Goal: Check status: Check status

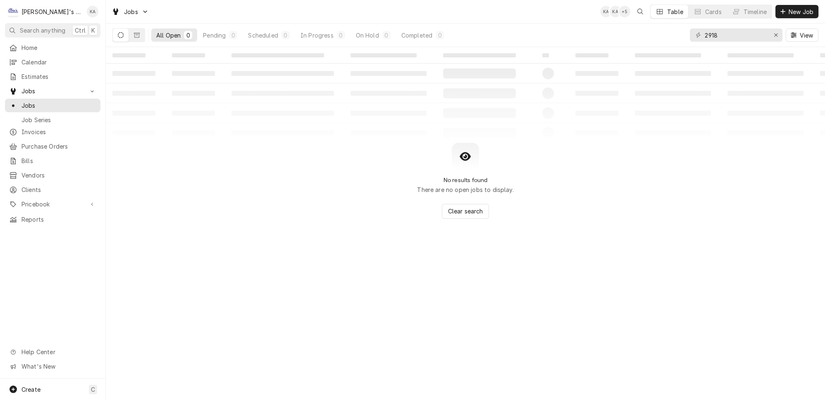
type input "2918"
click at [134, 34] on icon "Dynamic Content Wrapper" at bounding box center [137, 35] width 6 height 6
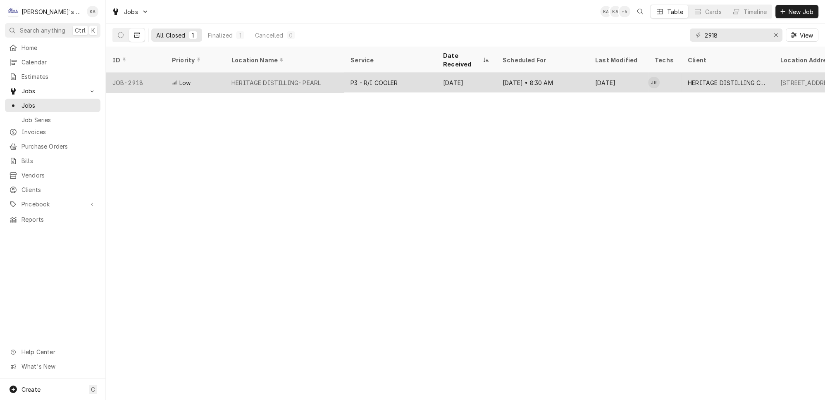
click at [321, 73] on div "HERITAGE DISTILLING- PEARL" at bounding box center [284, 83] width 119 height 20
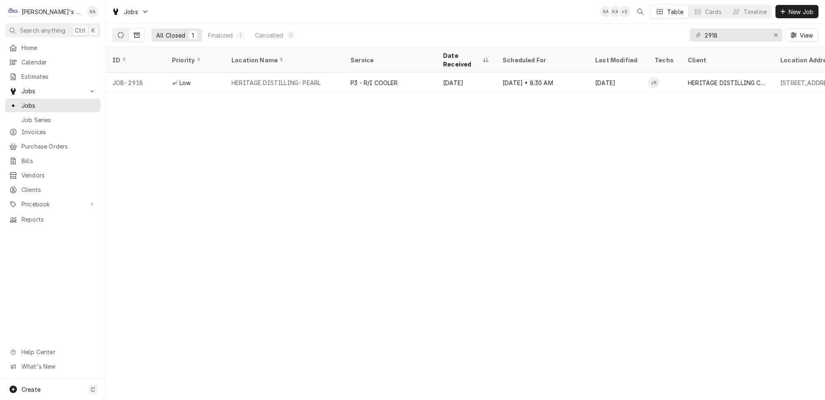
click at [118, 32] on icon "Dynamic Content Wrapper" at bounding box center [121, 35] width 6 height 6
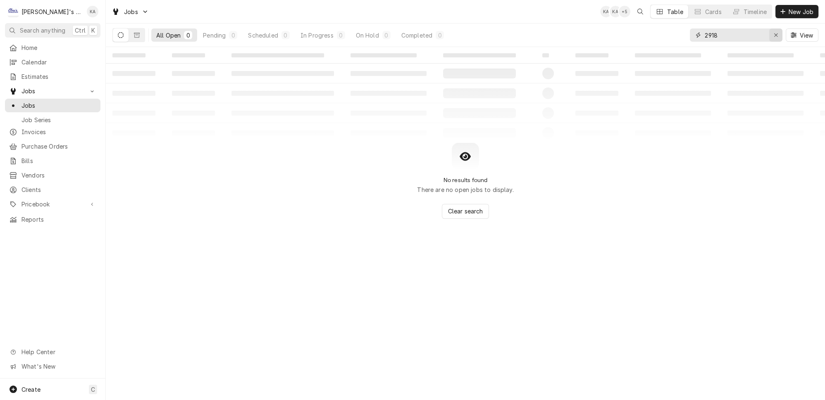
click at [778, 34] on icon "Erase input" at bounding box center [775, 35] width 5 height 6
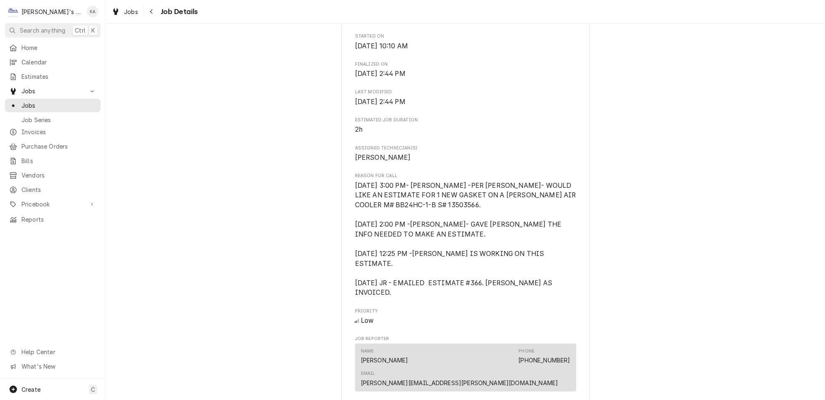
scroll to position [338, 0]
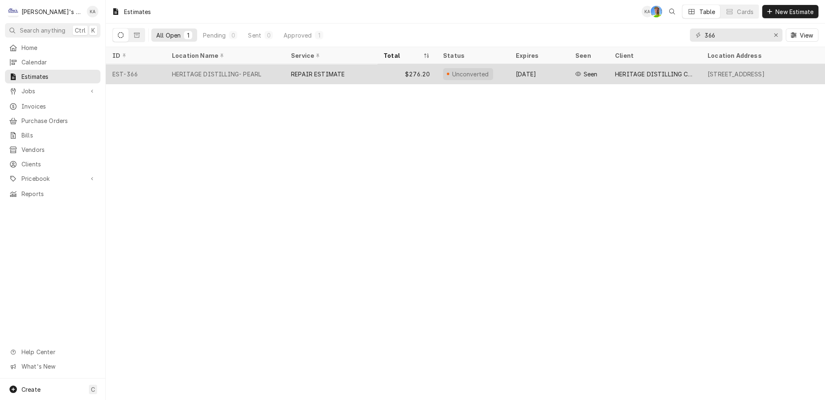
type input "366"
click at [316, 70] on div "REPAIR ESTIMATE" at bounding box center [318, 74] width 54 height 9
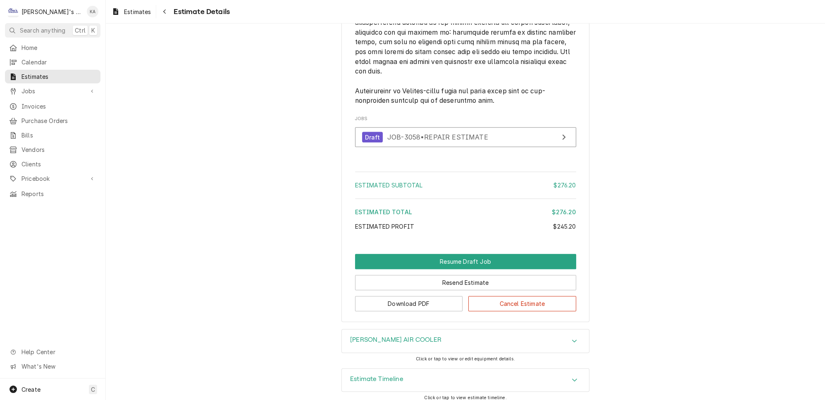
scroll to position [1278, 0]
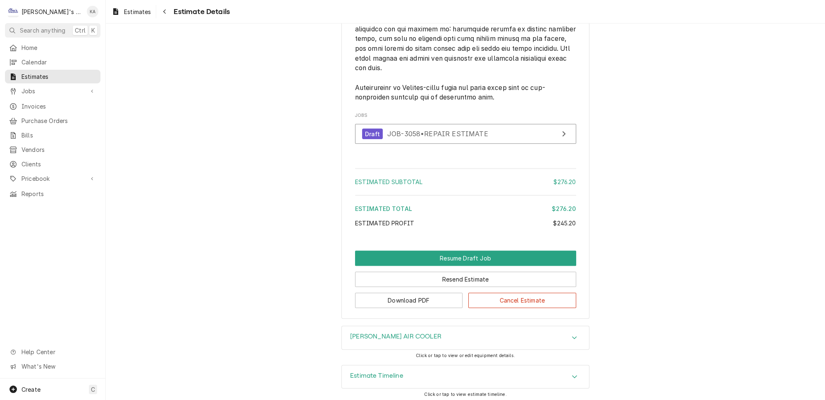
click at [571, 374] on icon "Accordion Header" at bounding box center [574, 377] width 6 height 7
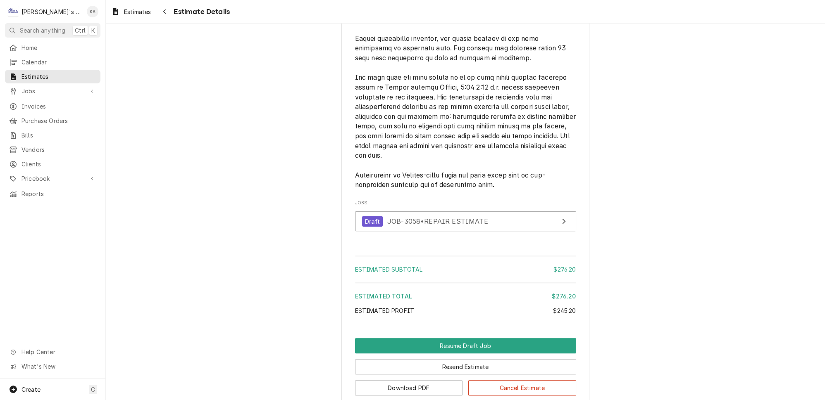
scroll to position [1060, 0]
